Goal: Transaction & Acquisition: Purchase product/service

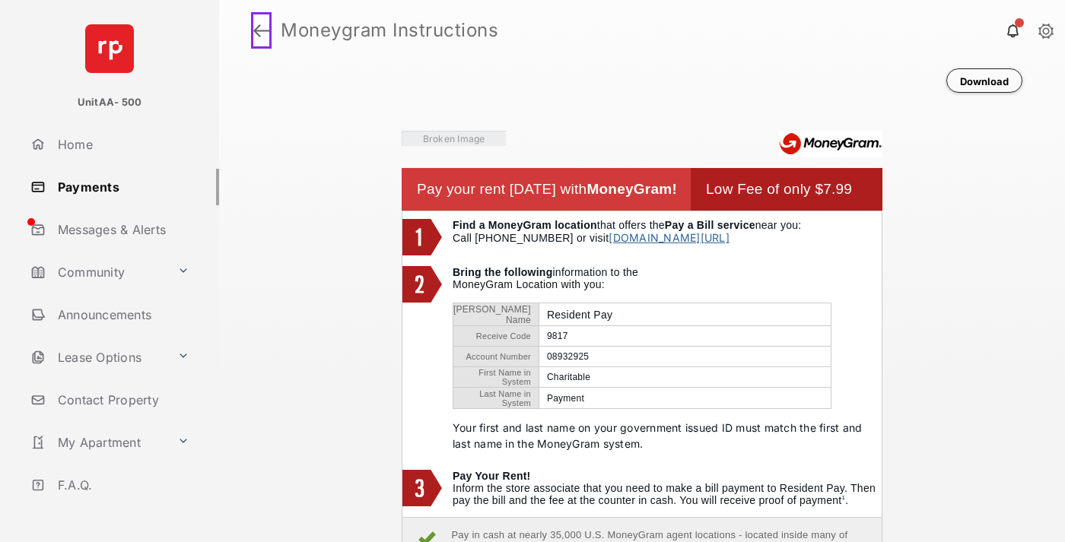
click at [259, 30] on link at bounding box center [261, 30] width 21 height 37
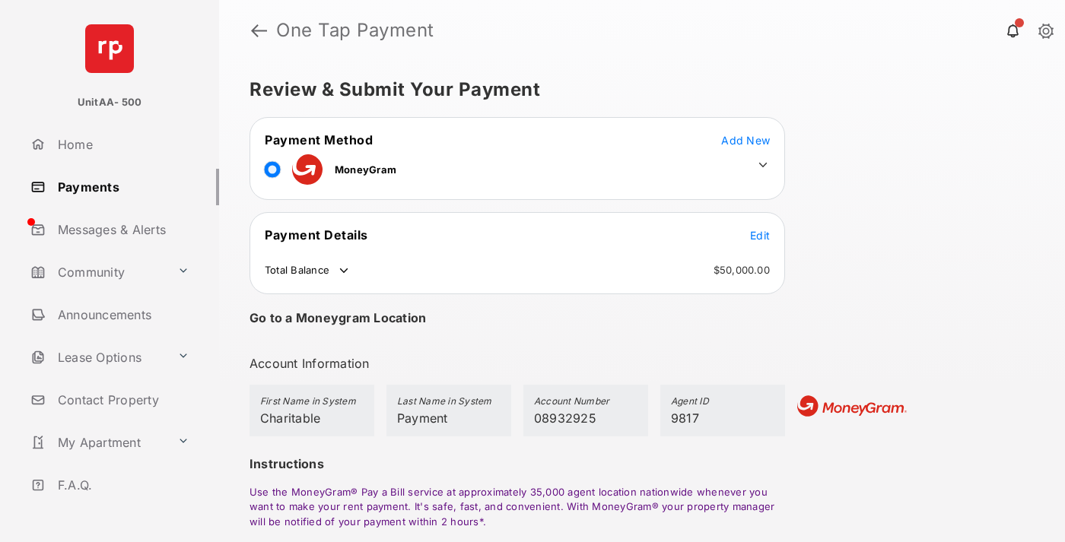
click at [760, 235] on span "Edit" at bounding box center [760, 235] width 20 height 13
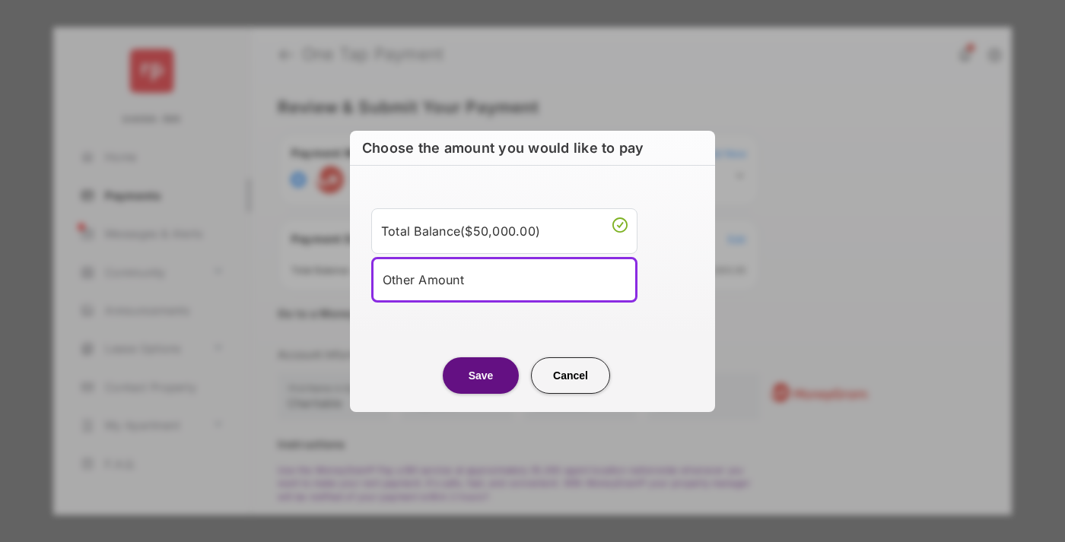
click at [504, 279] on div "Other Amount" at bounding box center [504, 279] width 243 height 23
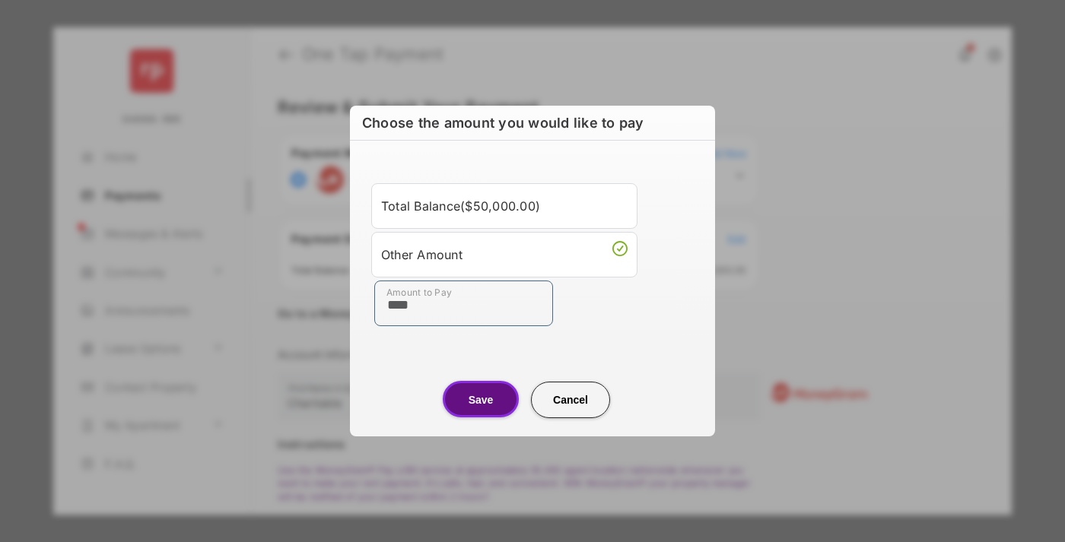
type input "****"
click at [481, 399] on button "Save" at bounding box center [481, 399] width 76 height 37
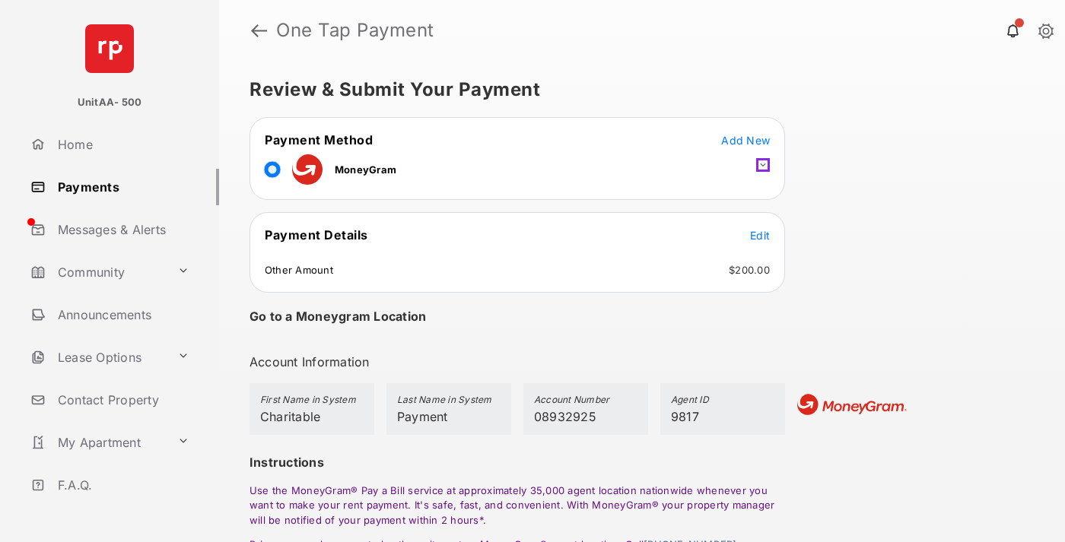
click at [763, 165] on icon at bounding box center [763, 165] width 14 height 14
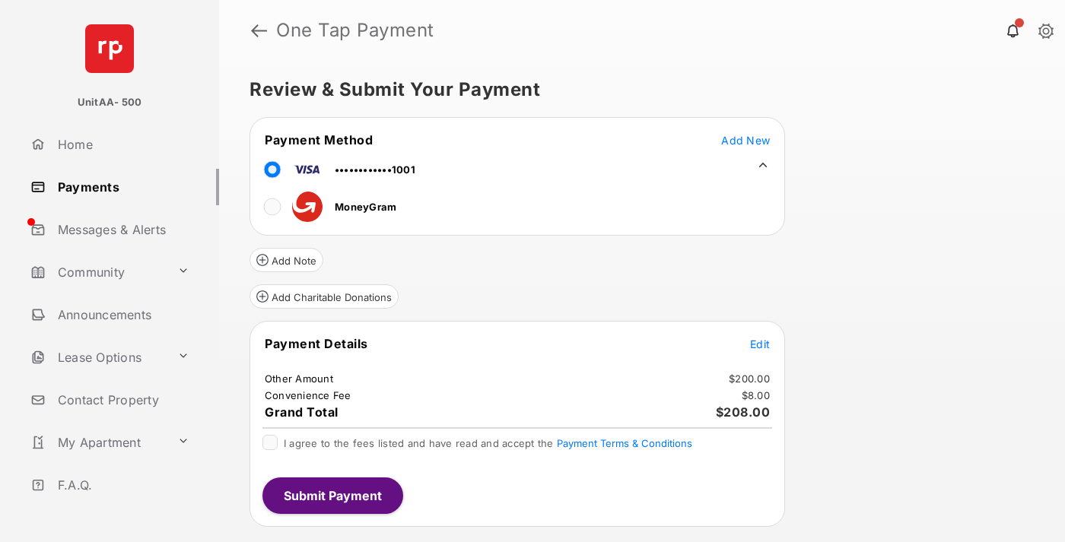
click at [323, 297] on button "Add Charitable Donations" at bounding box center [323, 296] width 149 height 24
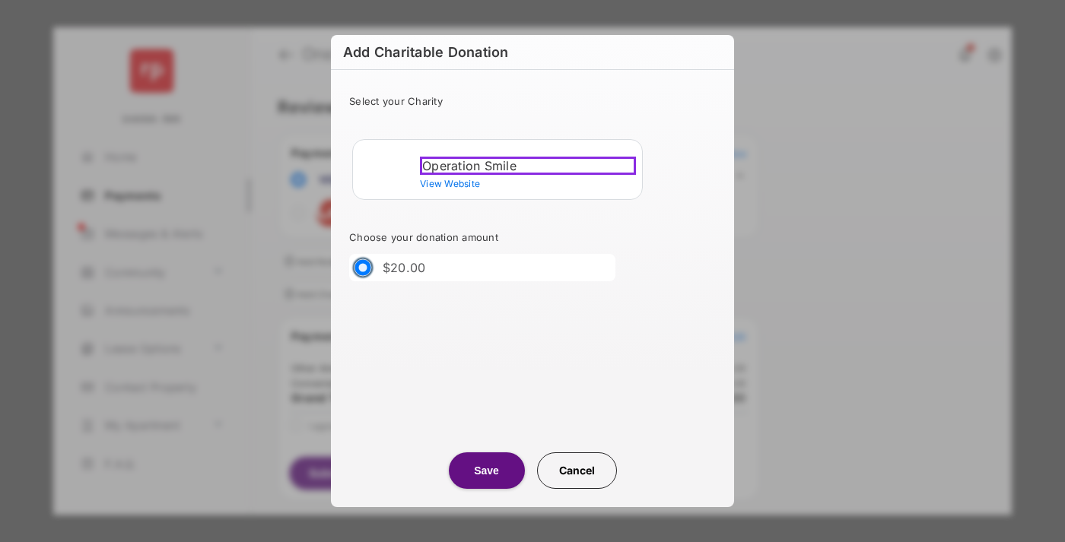
click at [528, 163] on div "Operation Smile" at bounding box center [528, 166] width 216 height 18
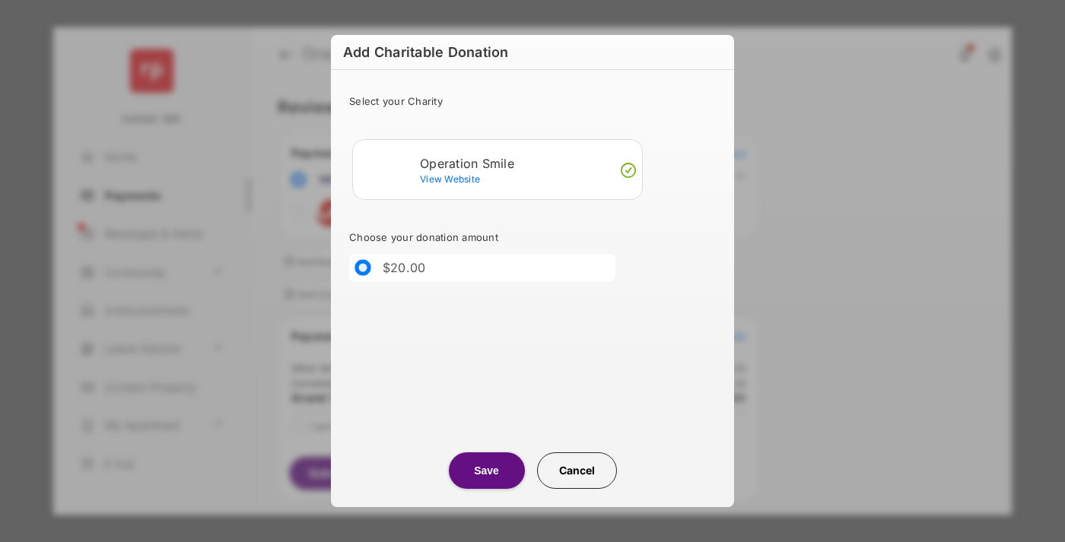
click at [486, 471] on button "Save" at bounding box center [487, 471] width 76 height 37
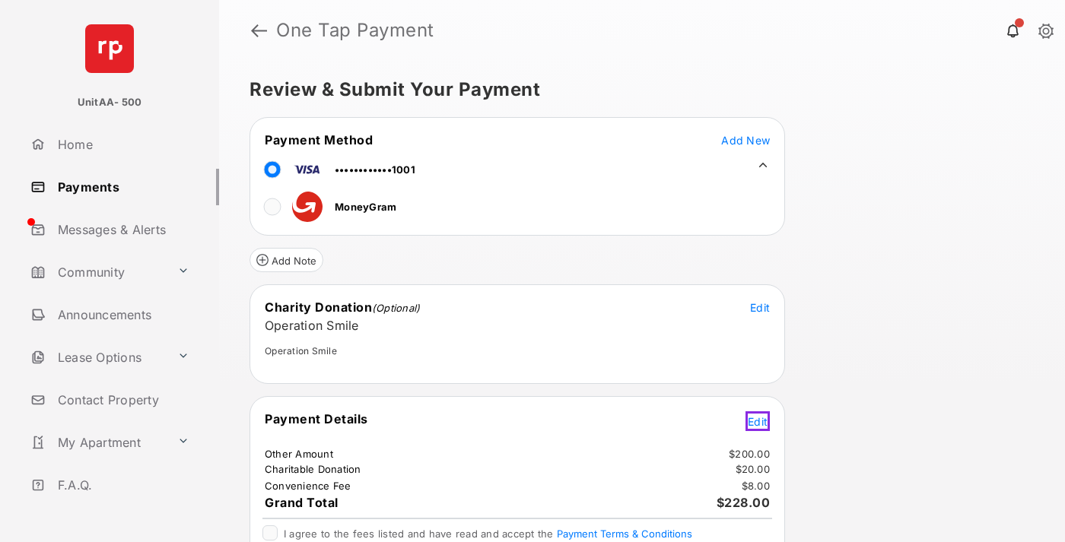
click at [760, 419] on span "Edit" at bounding box center [758, 421] width 20 height 13
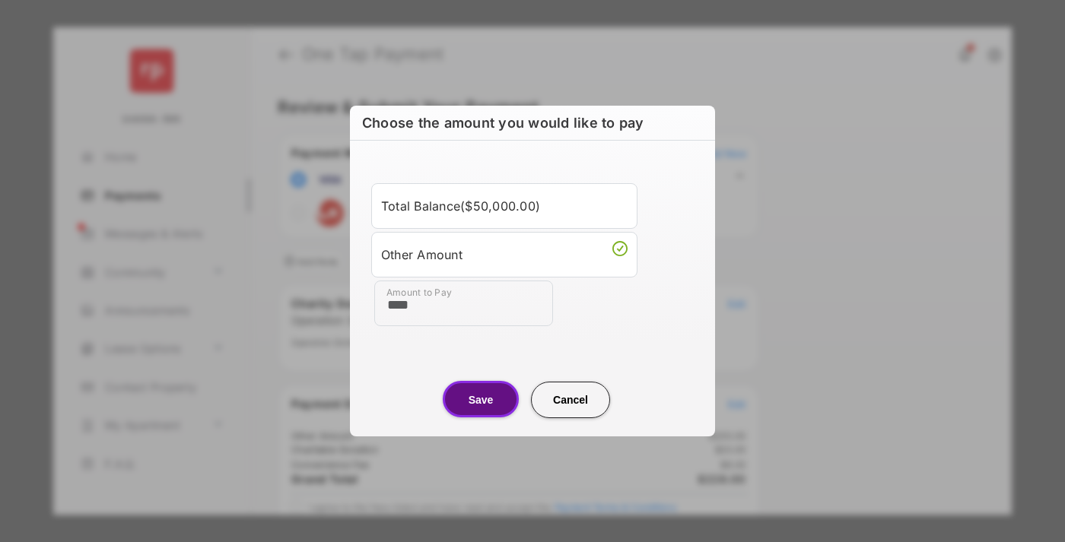
click at [481, 399] on button "Save" at bounding box center [481, 399] width 76 height 37
